Goal: Information Seeking & Learning: Learn about a topic

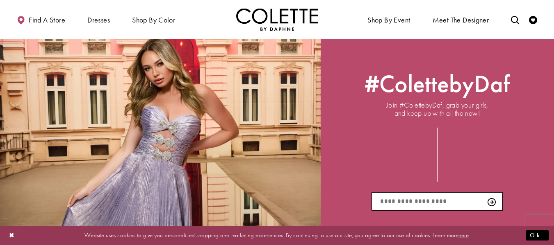
scroll to position [1177, 0]
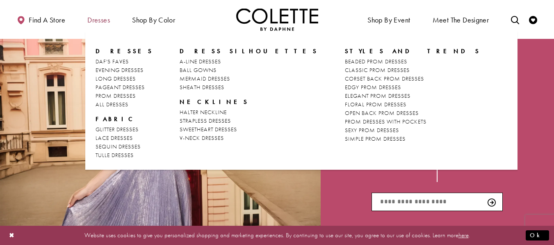
click at [104, 18] on span "Dresses" at bounding box center [98, 20] width 23 height 8
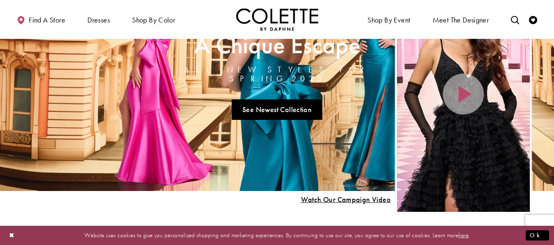
scroll to position [0, 0]
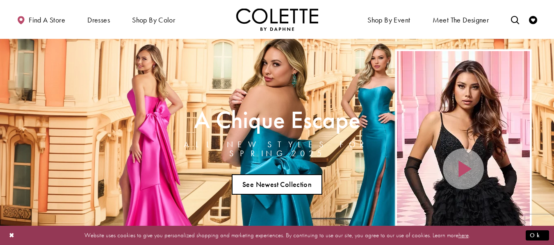
click at [266, 185] on link "See Newest Collection" at bounding box center [277, 185] width 91 height 20
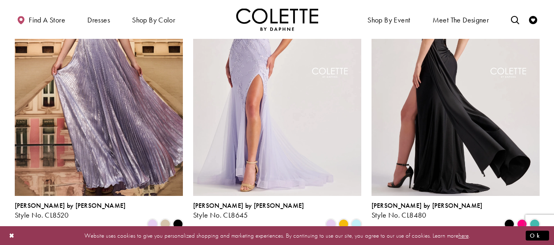
scroll to position [609, 0]
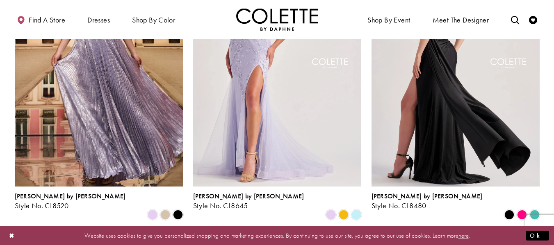
click at [418, 75] on img "Visit Colette by Daphne Style No. CL8480 Page" at bounding box center [455, 65] width 168 height 244
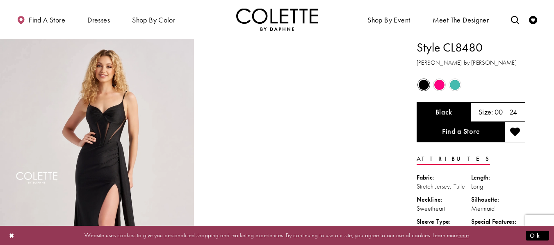
click at [438, 86] on span "Product color controls state depends on size chosen" at bounding box center [439, 85] width 10 height 10
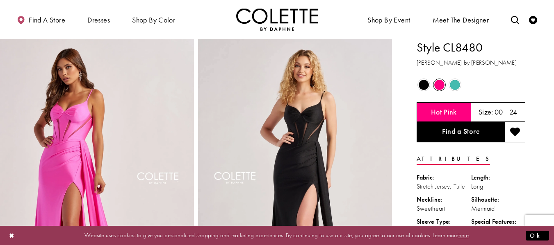
click at [459, 86] on span "Product color controls state depends on size chosen" at bounding box center [455, 85] width 10 height 10
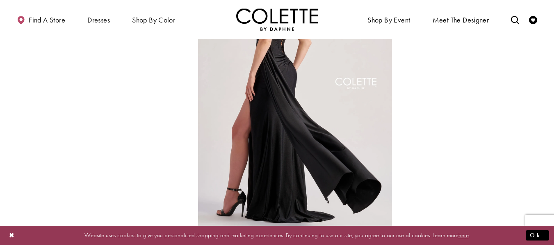
scroll to position [391, 0]
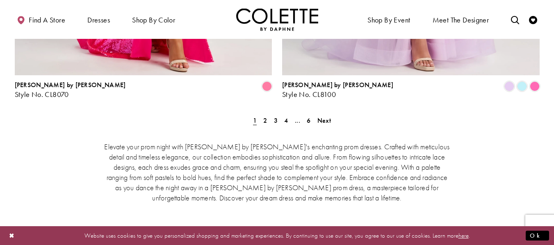
scroll to position [1789, 0]
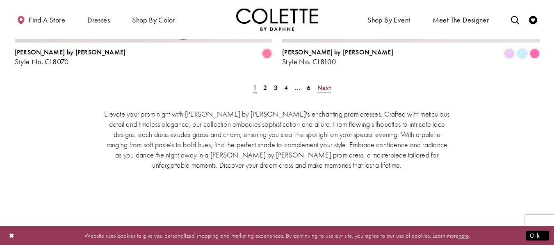
click at [322, 84] on span "Next" at bounding box center [324, 88] width 14 height 9
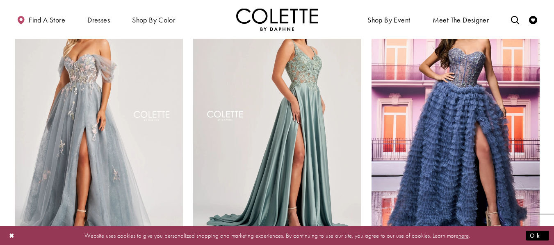
scroll to position [571, 0]
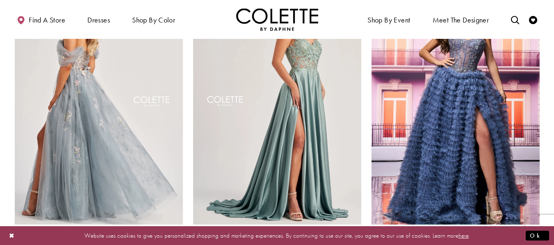
click at [121, 118] on img "Visit Colette by Daphne Style No. CL8150 Page" at bounding box center [99, 103] width 168 height 244
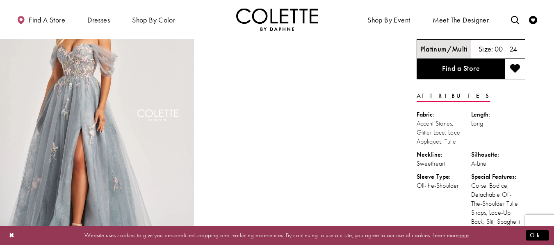
scroll to position [64, 0]
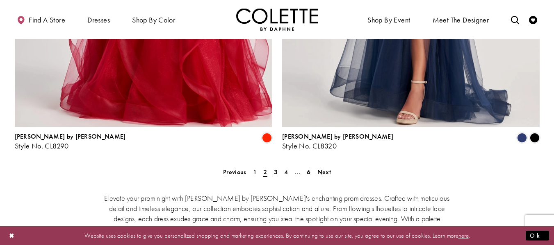
scroll to position [1700, 0]
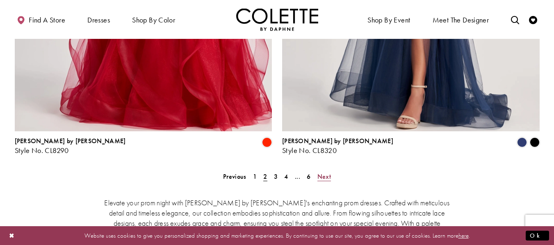
click at [318, 173] on span "Next" at bounding box center [324, 177] width 14 height 9
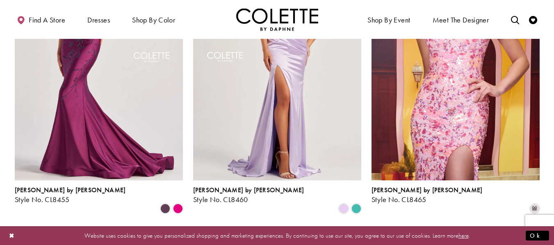
scroll to position [948, 0]
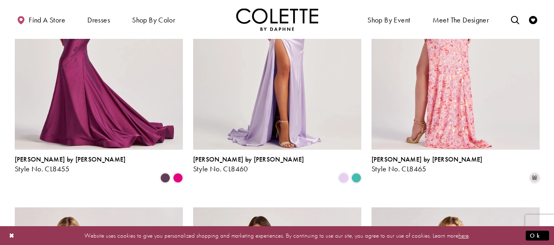
click at [439, 70] on img "Visit Colette by Daphne Style No. CL8465 Page" at bounding box center [455, 28] width 168 height 244
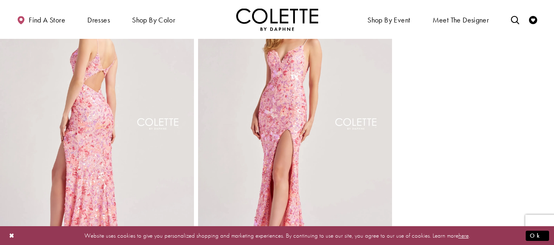
scroll to position [351, 0]
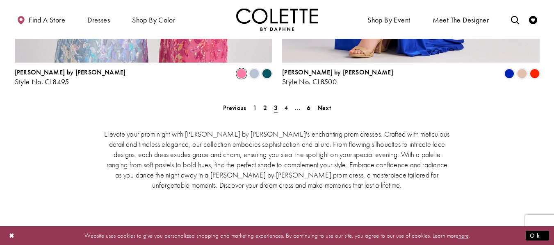
scroll to position [1752, 0]
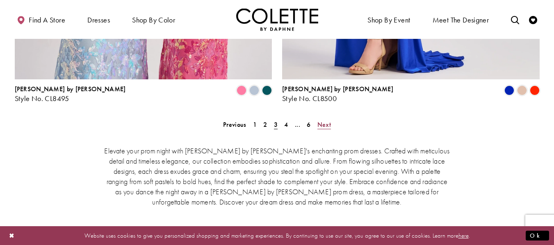
click at [319, 120] on span "Next" at bounding box center [324, 124] width 14 height 9
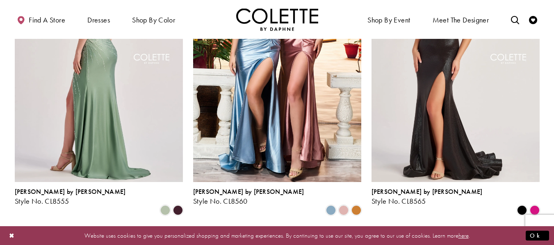
scroll to position [918, 0]
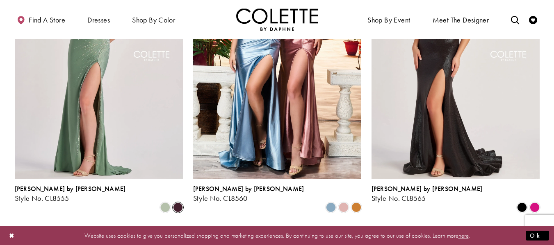
click at [180, 203] on span "Product List" at bounding box center [178, 208] width 10 height 10
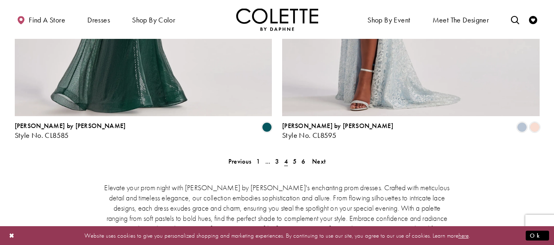
scroll to position [1718, 0]
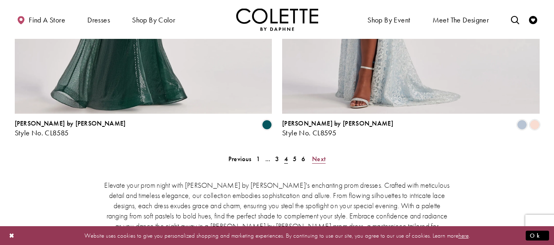
click at [323, 155] on span "Next" at bounding box center [319, 159] width 14 height 9
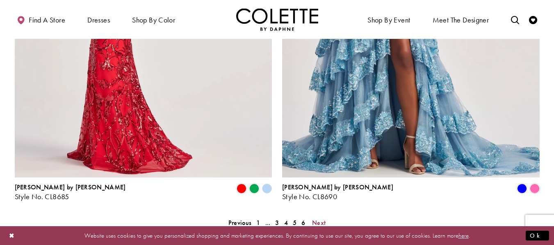
scroll to position [1654, 0]
click at [320, 217] on link "Next" at bounding box center [318, 223] width 18 height 12
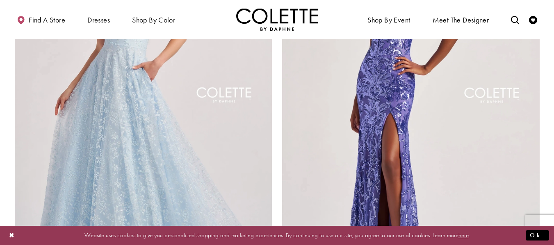
scroll to position [1243, 0]
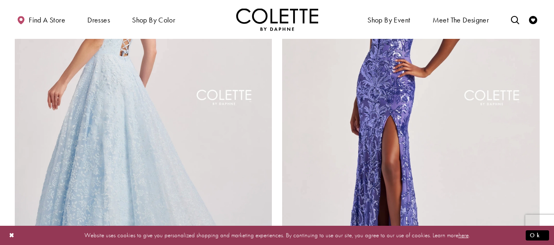
click at [163, 170] on img "Visit Colette by Daphne Style No. CL8650 Page" at bounding box center [143, 100] width 257 height 374
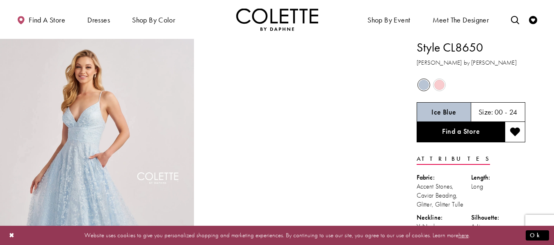
click at [442, 87] on span "Product color controls state depends on size chosen" at bounding box center [439, 85] width 10 height 10
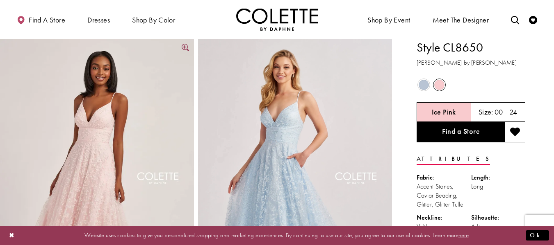
click at [120, 119] on img "Full size Style CL8650 Colette by Daphne #2 Ice Pink frontface vertical picture" at bounding box center [97, 184] width 194 height 291
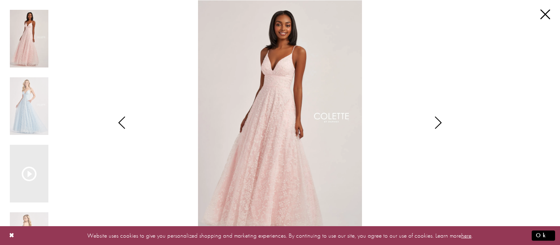
click at [429, 117] on icon "Style CL8650 Colette by Daphne Views dialog" at bounding box center [438, 123] width 20 height 12
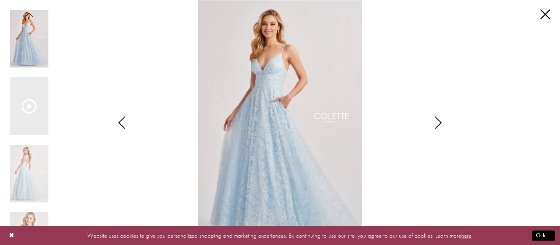
click at [431, 117] on icon "Style CL8650 Colette by Daphne Views dialog" at bounding box center [438, 123] width 20 height 12
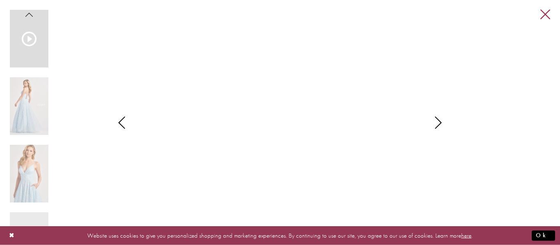
click at [544, 12] on link "Close" at bounding box center [545, 15] width 10 height 10
